Goal: Check status

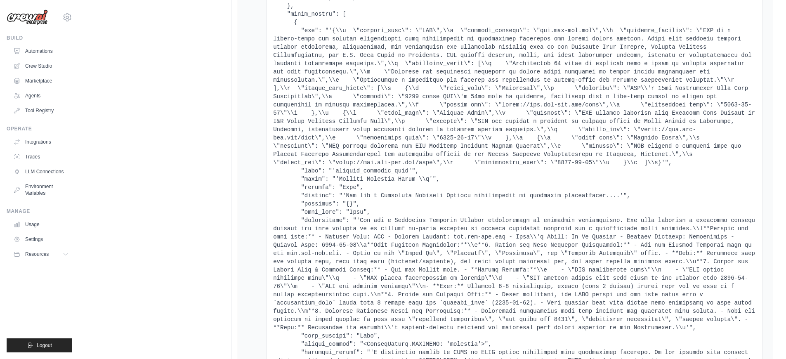
scroll to position [4463, 0]
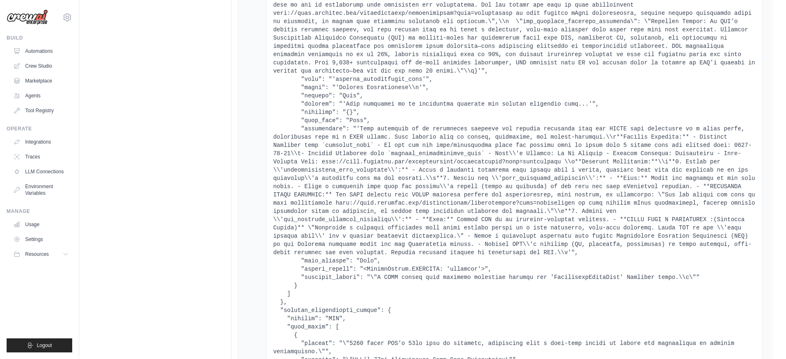
scroll to position [6069, 0]
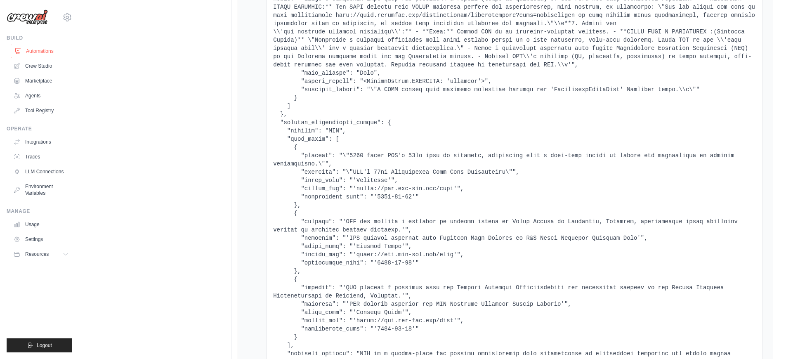
click at [45, 50] on link "Automations" at bounding box center [42, 51] width 62 height 13
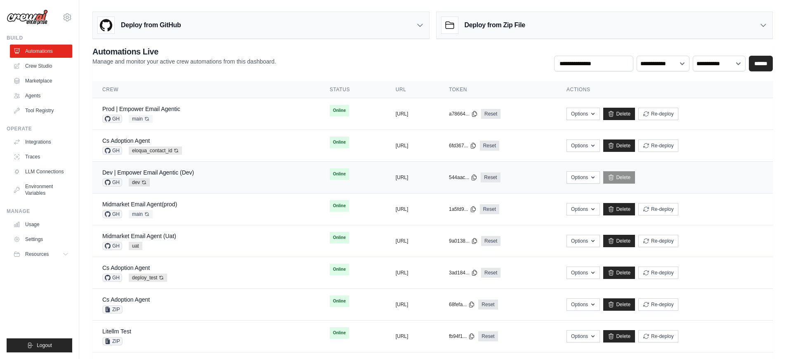
click at [211, 172] on div "Dev | Empower Email Agentic (Dev) GH dev Auto-deploy enabled" at bounding box center [206, 177] width 208 height 18
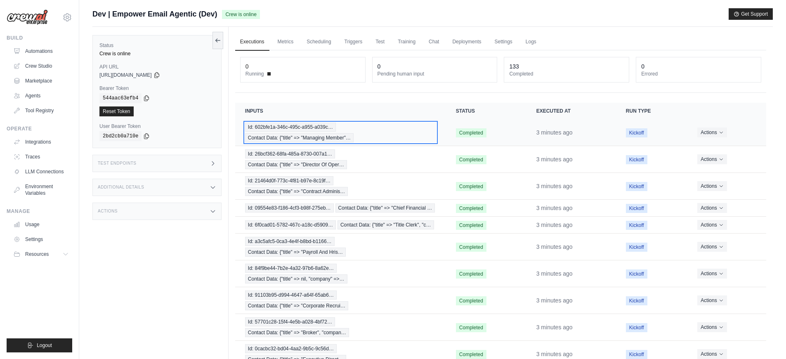
click at [361, 137] on div "Id: 602bfe1a-346c-495c-a955-a039c… Contact Data: {"title" => "Managing Member"…" at bounding box center [340, 133] width 191 height 20
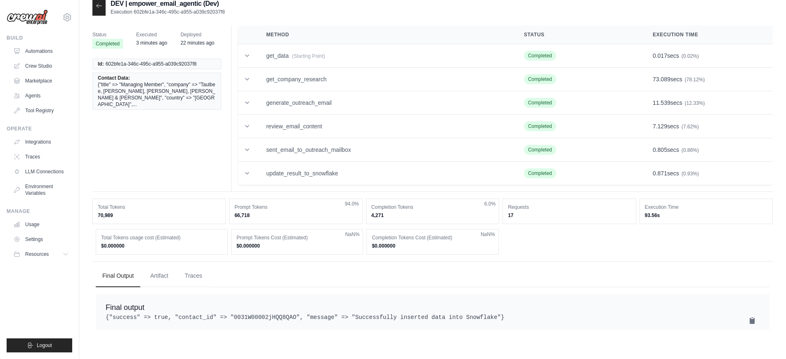
scroll to position [17, 0]
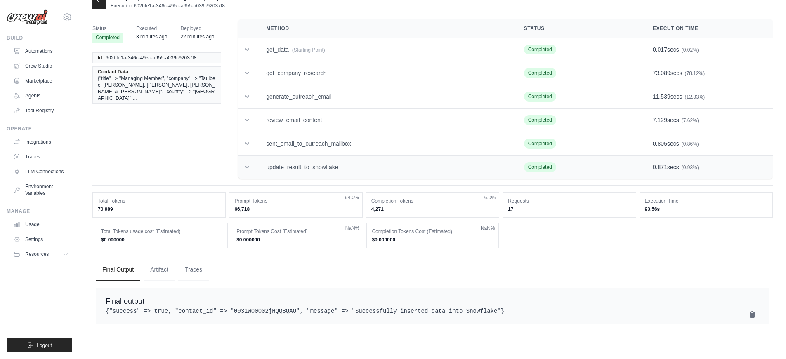
click at [330, 172] on td "update_result_to_snowflake" at bounding box center [385, 168] width 258 height 24
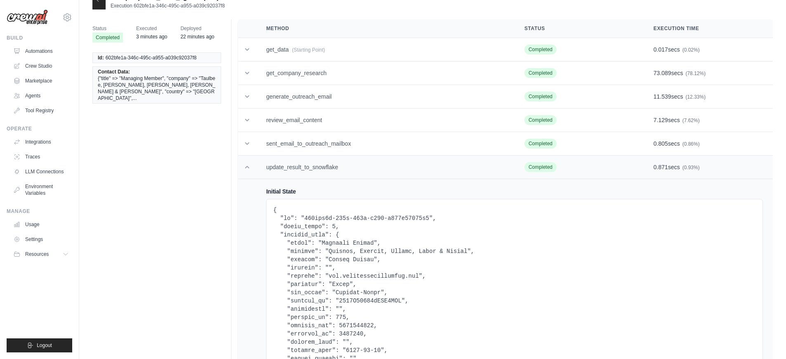
click at [330, 172] on td "update_result_to_snowflake" at bounding box center [385, 168] width 258 height 24
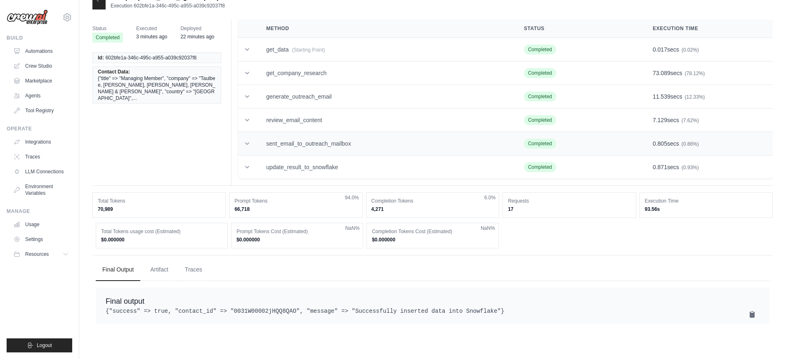
click at [329, 147] on td "sent_email_to_outreach_mailbox" at bounding box center [385, 144] width 258 height 24
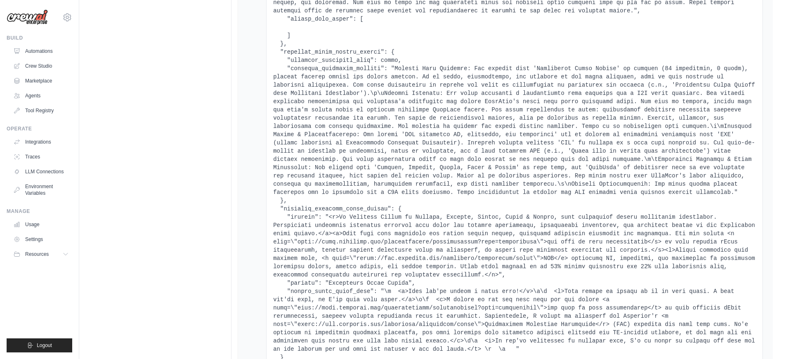
scroll to position [2885, 0]
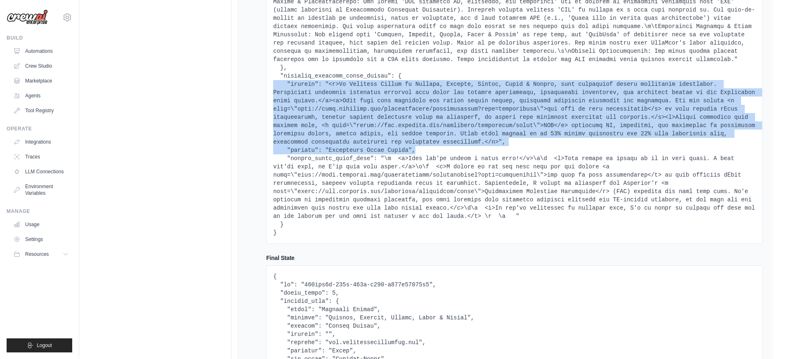
drag, startPoint x: 435, startPoint y: 173, endPoint x: 262, endPoint y: 111, distance: 183.9
click at [262, 111] on td "Initial State Final State Output No output" at bounding box center [514, 271] width 517 height 5967
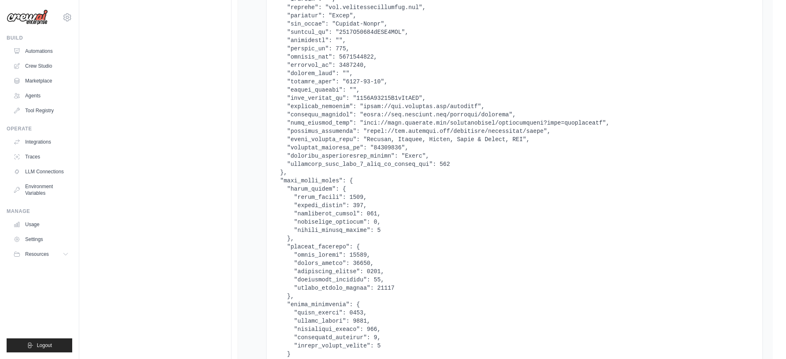
scroll to position [3178, 0]
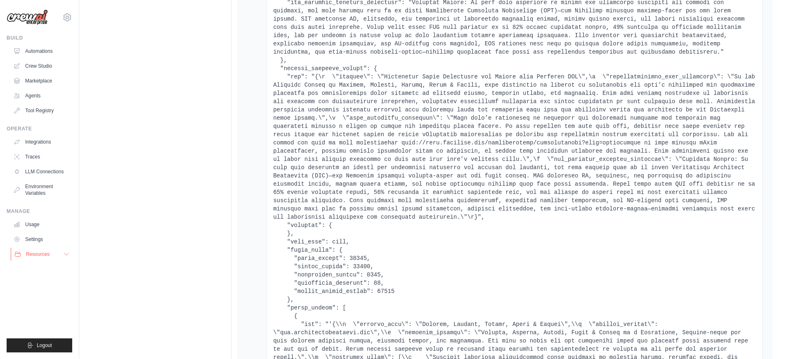
scroll to position [3538, 0]
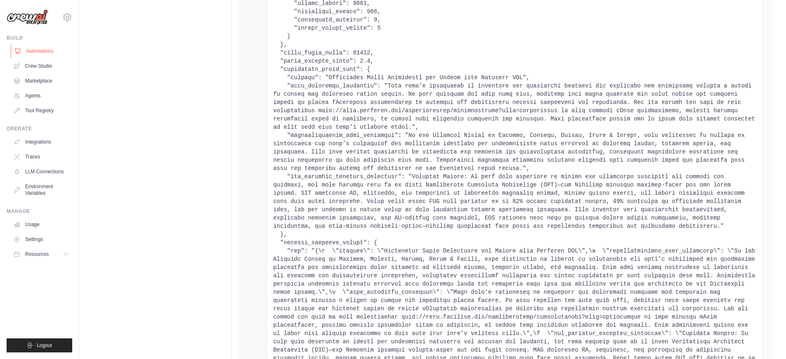
click at [47, 52] on link "Automations" at bounding box center [42, 51] width 62 height 13
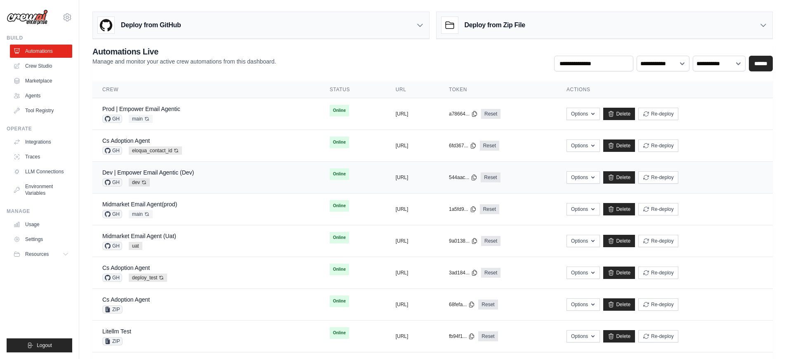
click at [197, 182] on div "Dev | Empower Email Agentic (Dev) GH dev Auto-deploy enabled" at bounding box center [206, 177] width 208 height 18
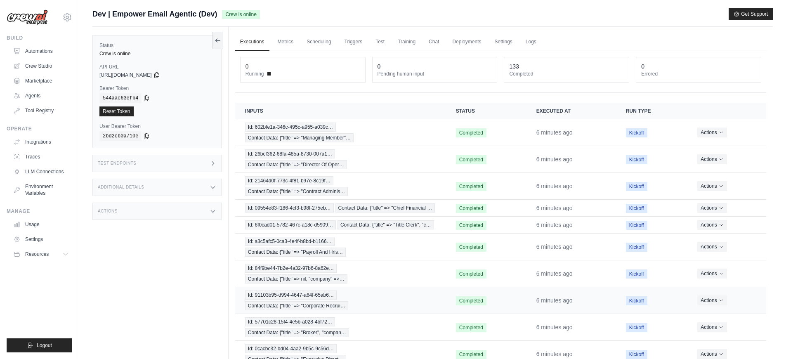
scroll to position [48, 0]
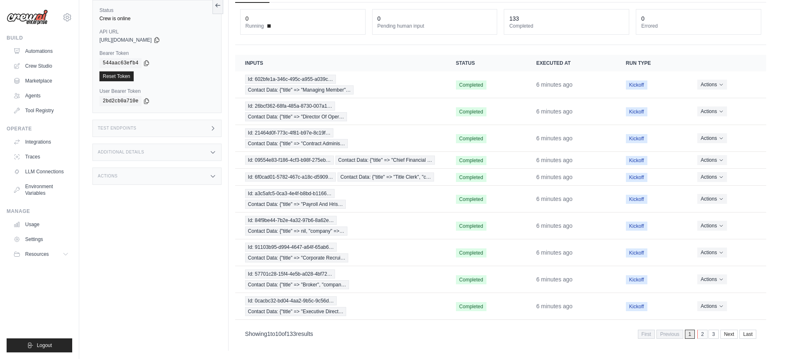
click at [700, 335] on link "2" at bounding box center [703, 334] width 10 height 9
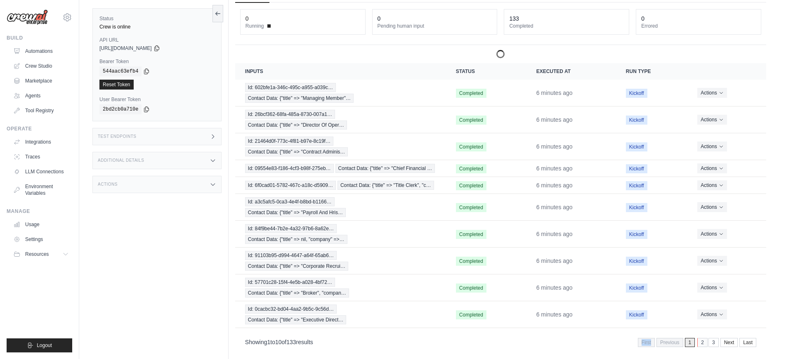
click at [700, 335] on div "Showing 1 to 10 of 133 results First Previous 1 2 3 Next Last" at bounding box center [500, 341] width 531 height 21
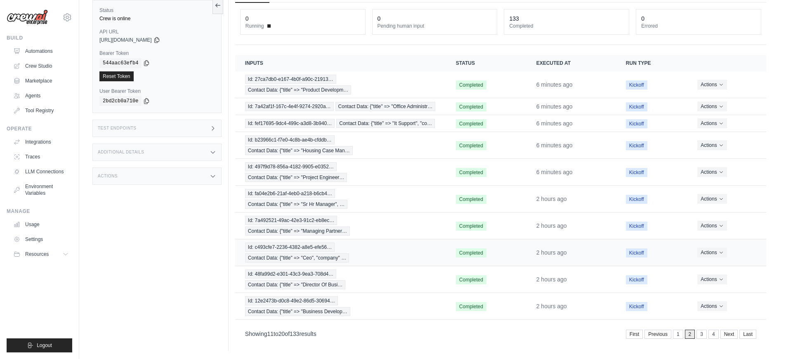
scroll to position [38, 0]
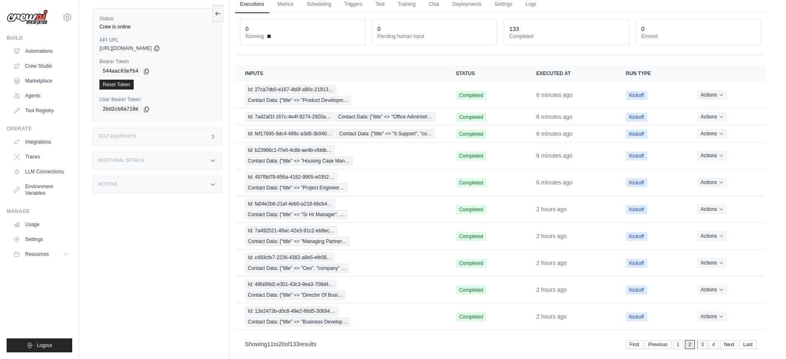
click at [701, 346] on link "3" at bounding box center [703, 344] width 10 height 9
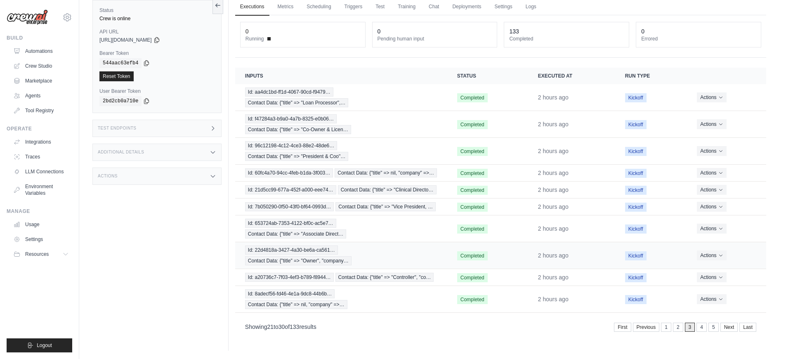
scroll to position [0, 0]
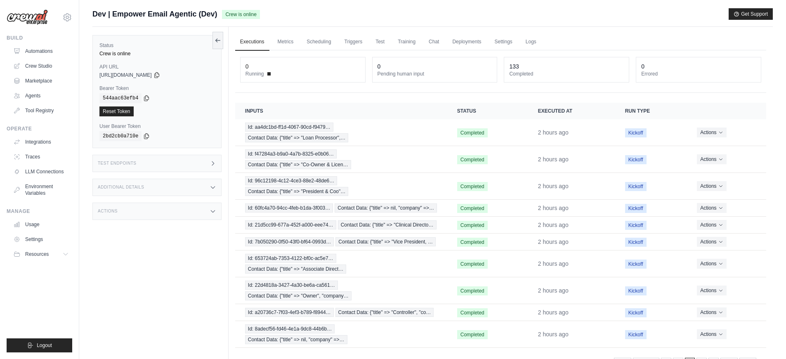
click at [486, 90] on div "0 Running 0 Pending human input 133 Completed 0 Errored" at bounding box center [500, 71] width 531 height 43
click at [48, 47] on link "Automations" at bounding box center [42, 51] width 62 height 13
